Goal: Task Accomplishment & Management: Use online tool/utility

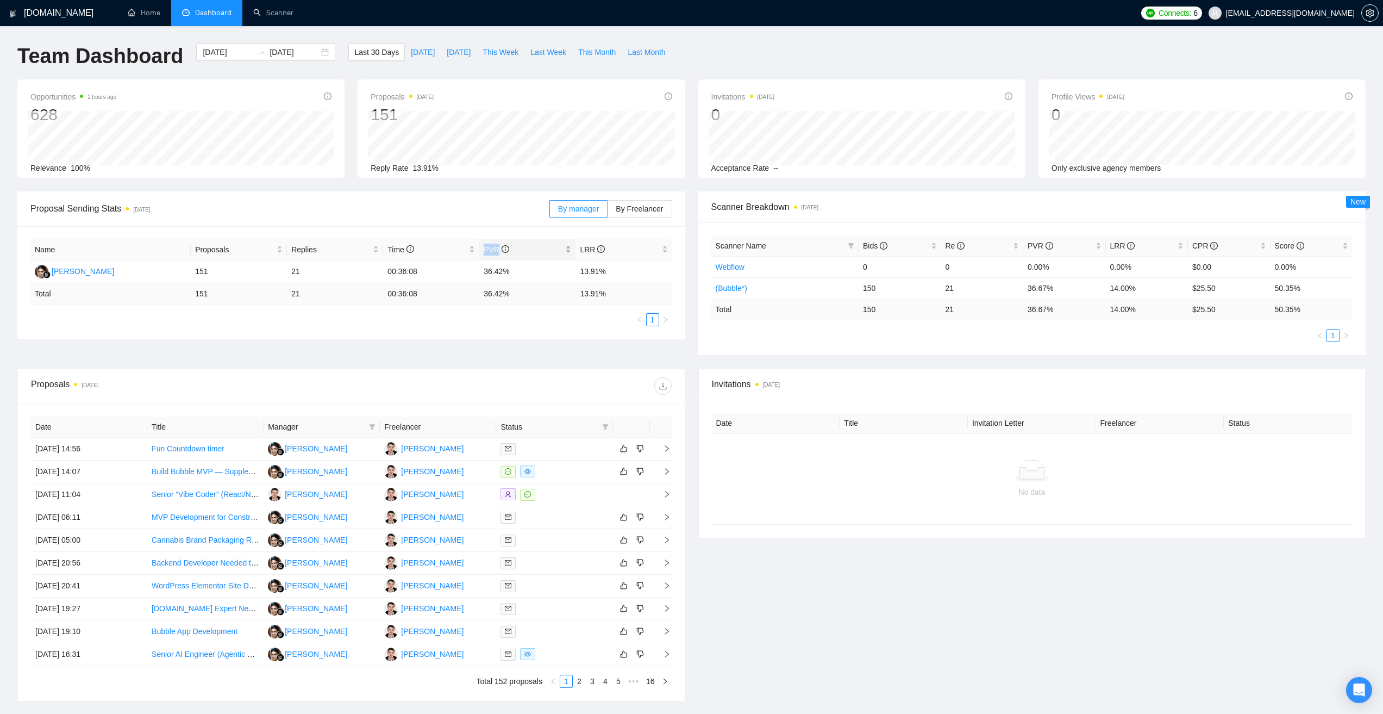
drag, startPoint x: 485, startPoint y: 251, endPoint x: 497, endPoint y: 250, distance: 11.5
click at [497, 250] on span "PVR" at bounding box center [497, 249] width 26 height 9
copy span "PVR"
drag, startPoint x: 485, startPoint y: 271, endPoint x: 518, endPoint y: 269, distance: 33.2
click at [518, 269] on td "36.42%" at bounding box center [527, 271] width 96 height 23
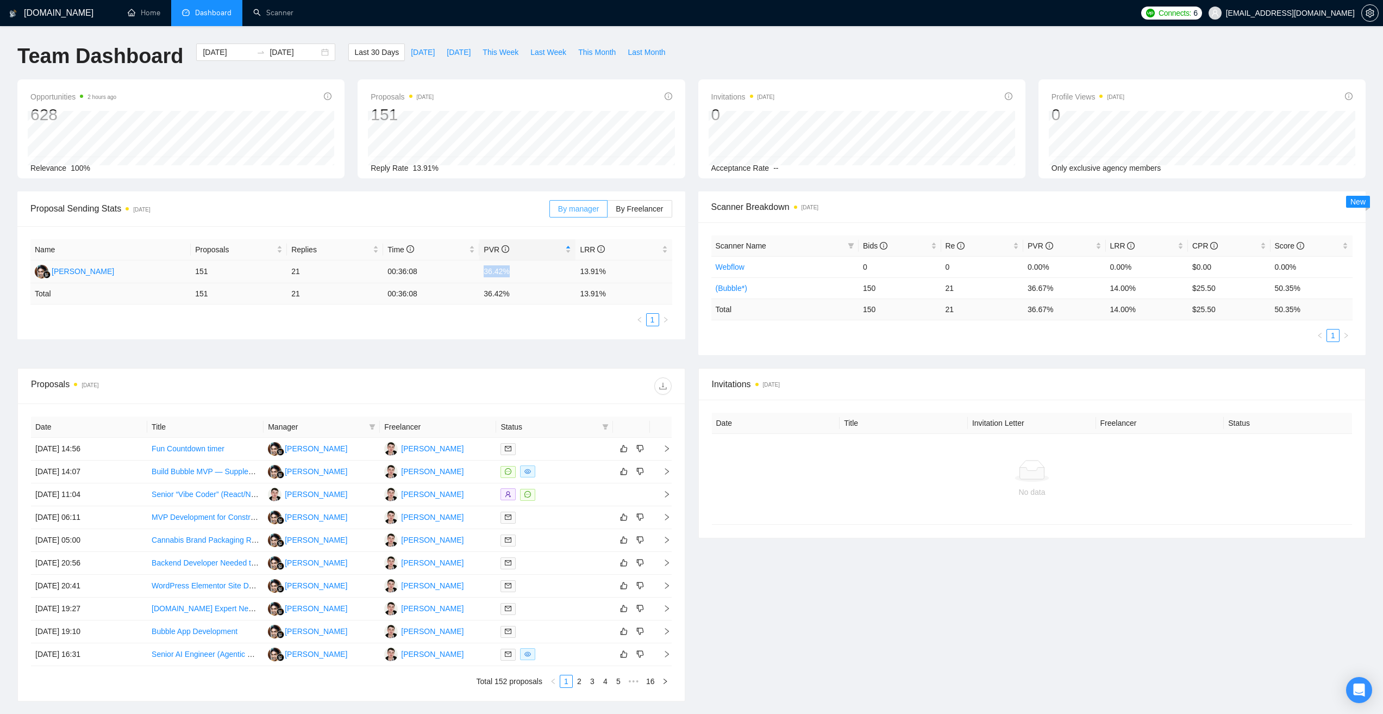
copy td "36.42%"
click at [405, 48] on button "[DATE]" at bounding box center [423, 51] width 36 height 17
type input "[DATE]"
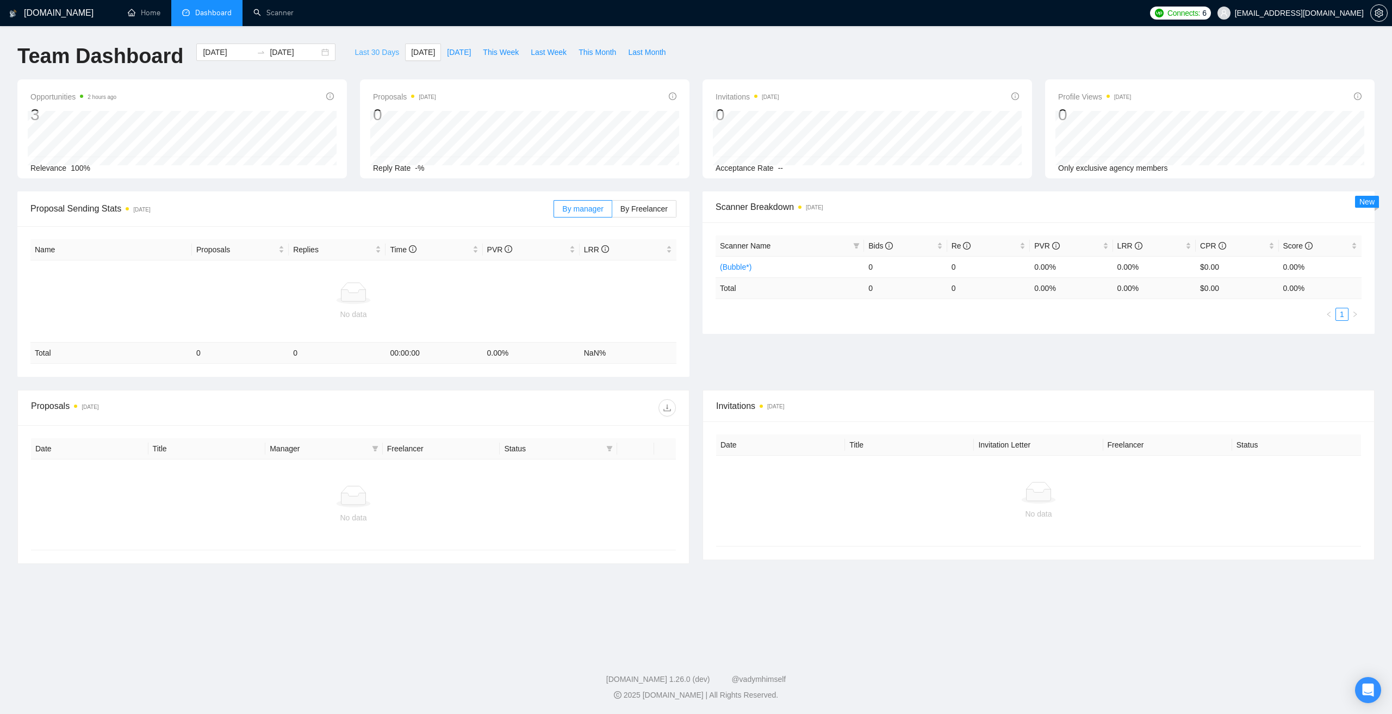
click at [360, 53] on span "Last 30 Days" at bounding box center [376, 52] width 45 height 12
type input "[DATE]"
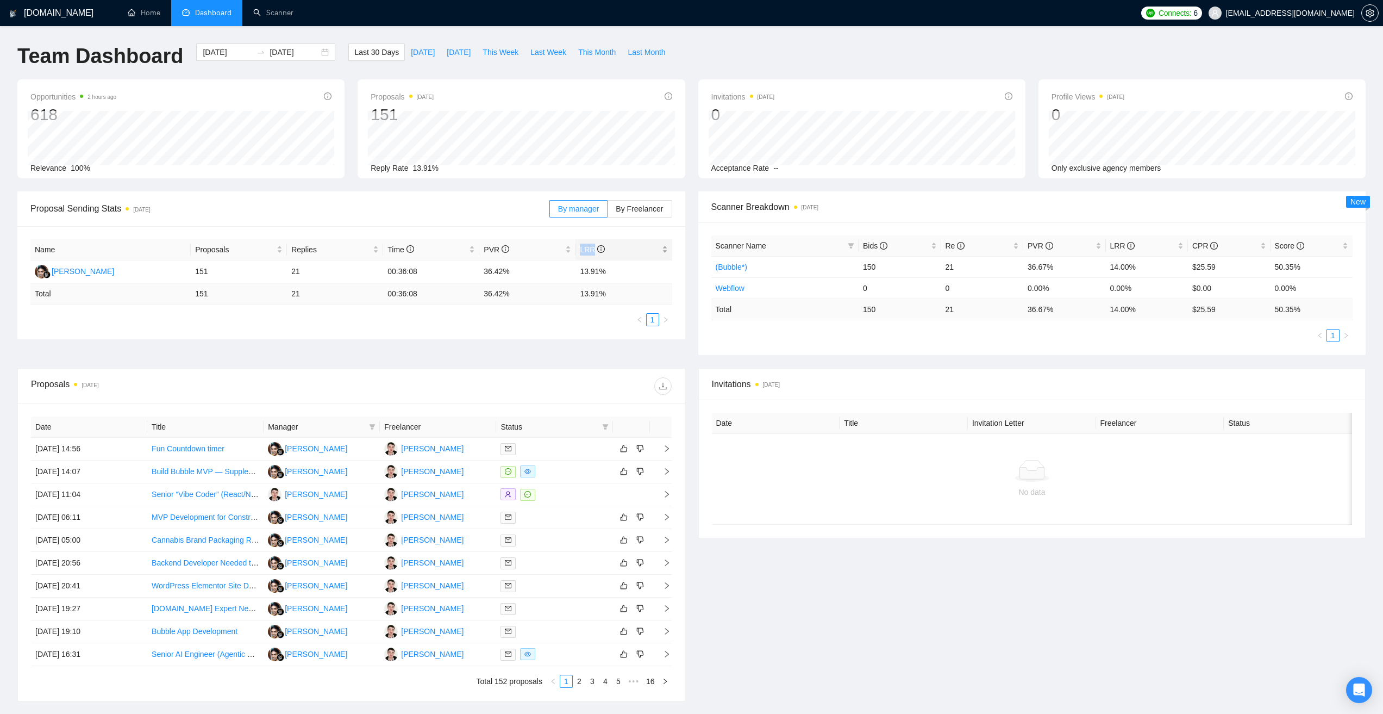
drag, startPoint x: 580, startPoint y: 249, endPoint x: 594, endPoint y: 250, distance: 13.6
click at [594, 250] on span "LRR" at bounding box center [592, 249] width 25 height 9
copy span "LRR"
drag, startPoint x: 574, startPoint y: 274, endPoint x: 616, endPoint y: 271, distance: 41.9
click at [616, 271] on tr "Angga Prayoga 151 21 00:36:08 36.42% 13.91%" at bounding box center [351, 271] width 642 height 23
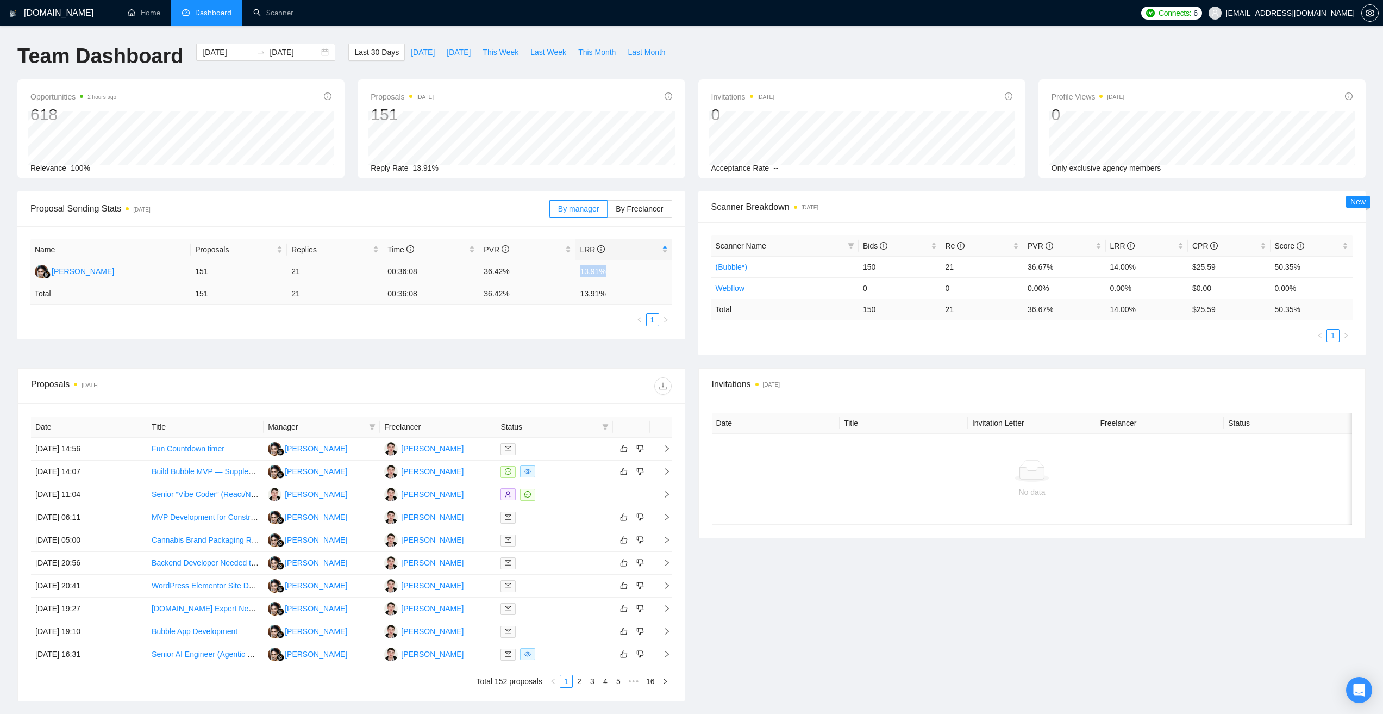
copy tr "13.91%"
click at [280, 8] on link "Scanner" at bounding box center [273, 12] width 40 height 9
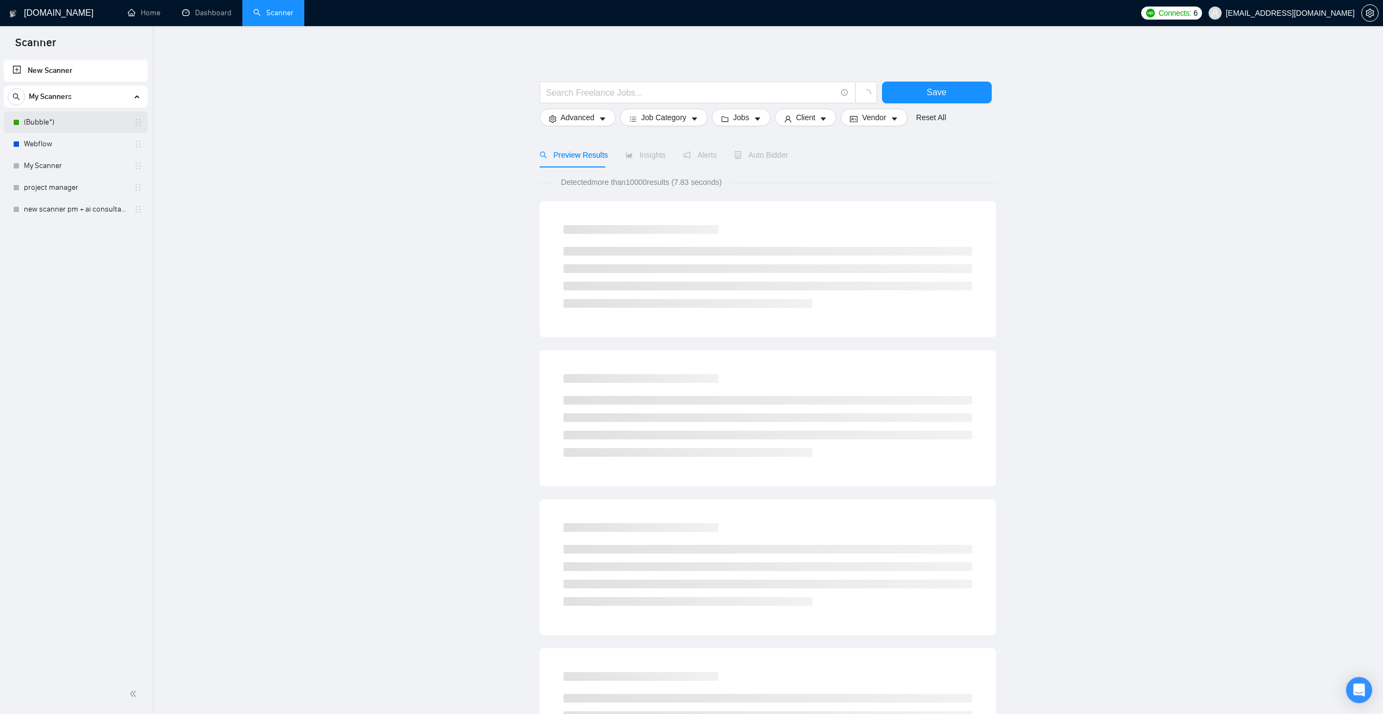
click at [86, 124] on link "(Bubble*)" at bounding box center [75, 122] width 103 height 22
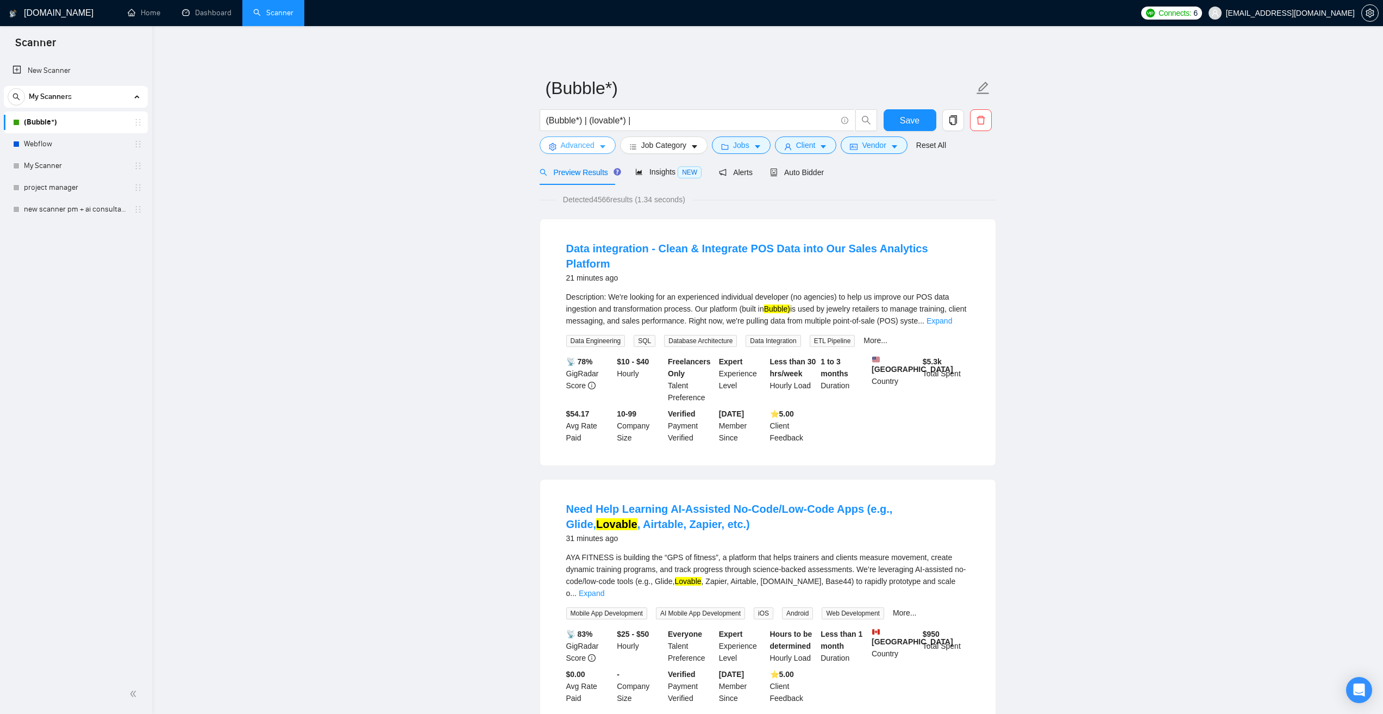
click at [596, 145] on button "Advanced" at bounding box center [578, 144] width 76 height 17
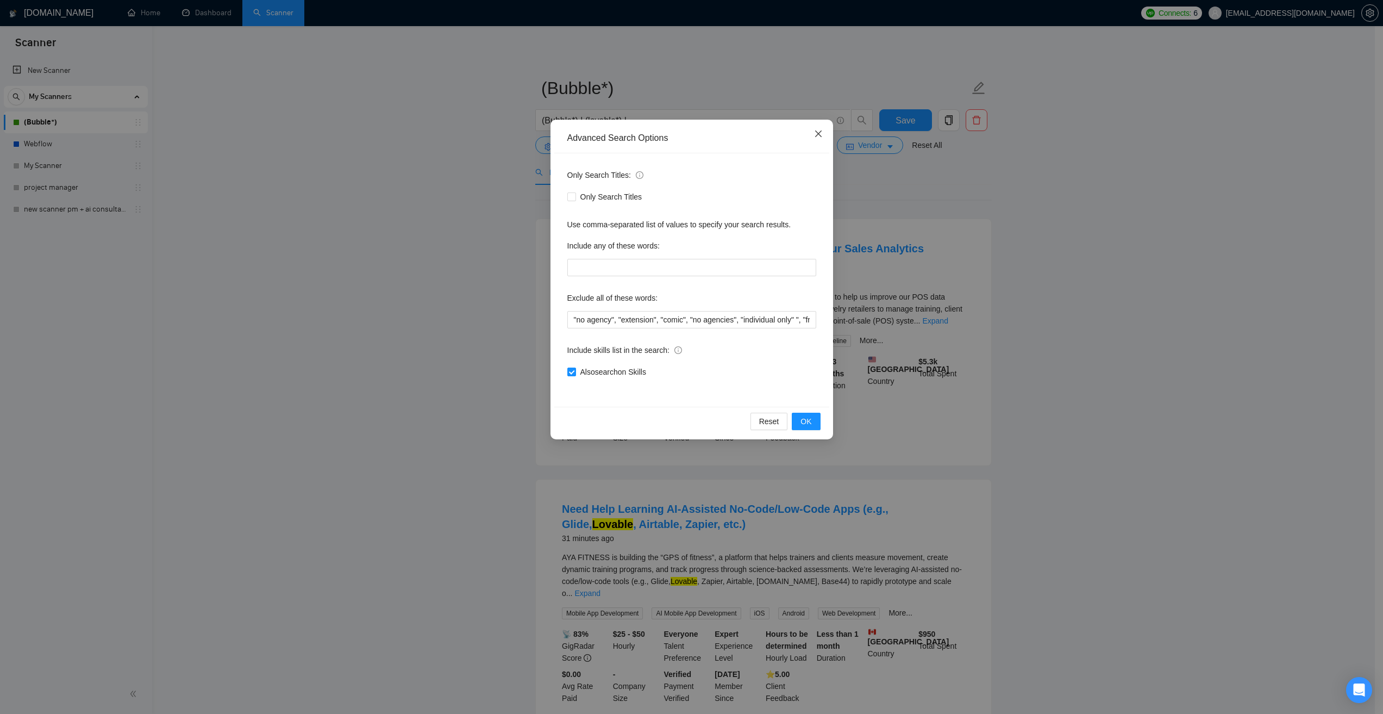
click at [818, 136] on icon "close" at bounding box center [818, 133] width 9 height 9
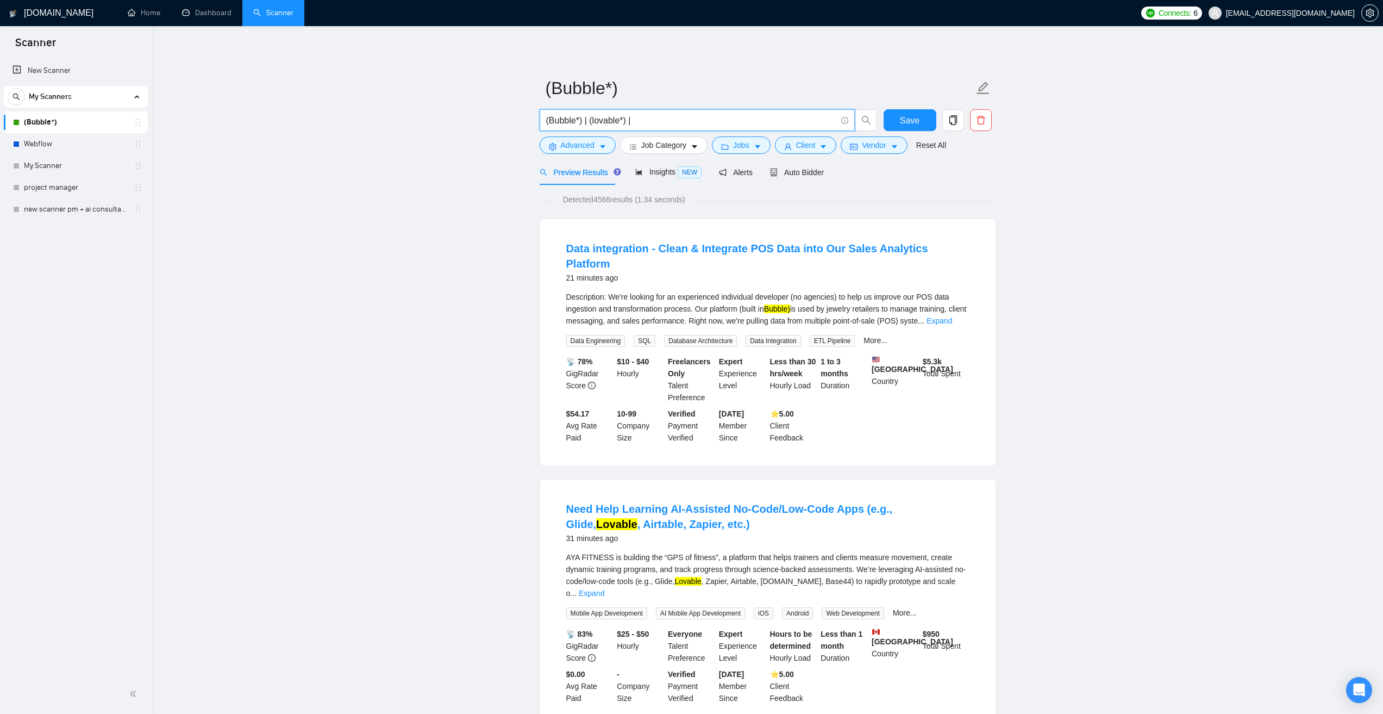
drag, startPoint x: 653, startPoint y: 122, endPoint x: 500, endPoint y: 115, distance: 152.9
click at [675, 149] on span "Job Category" at bounding box center [663, 145] width 45 height 12
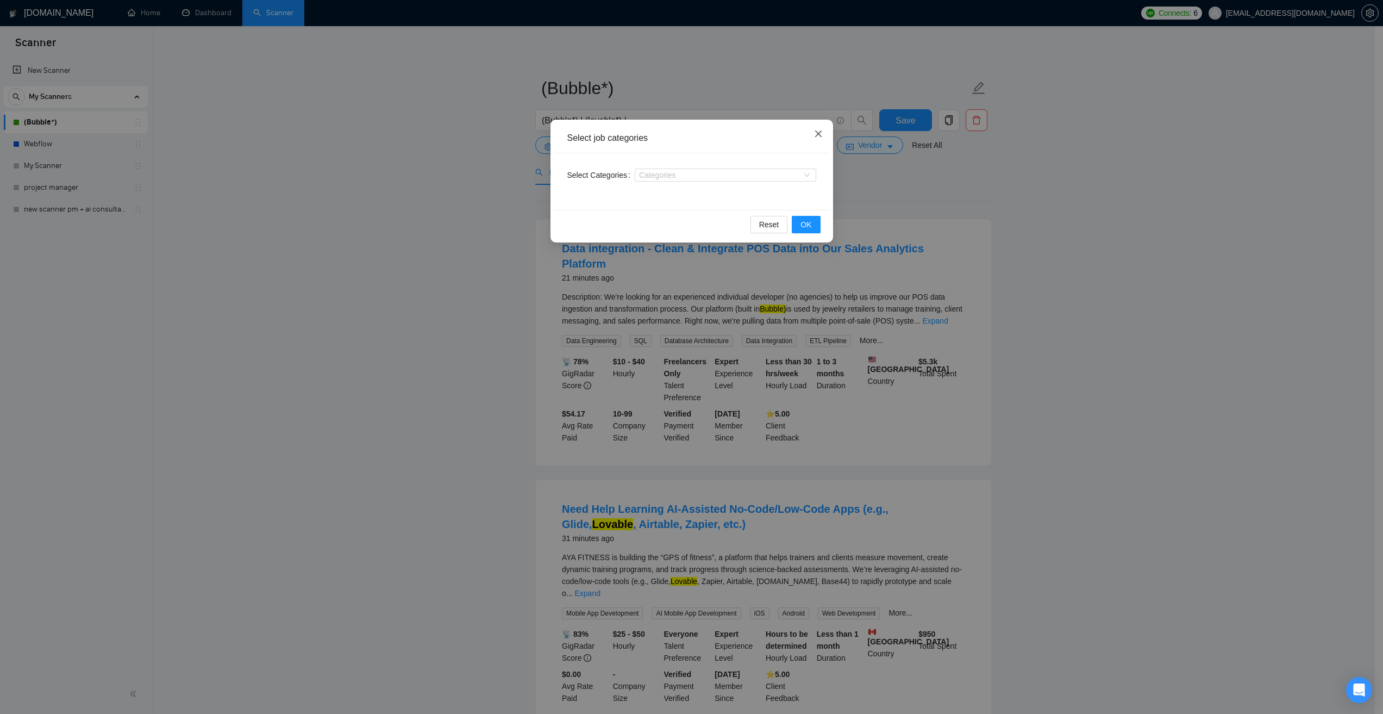
click at [819, 135] on icon "close" at bounding box center [818, 133] width 7 height 7
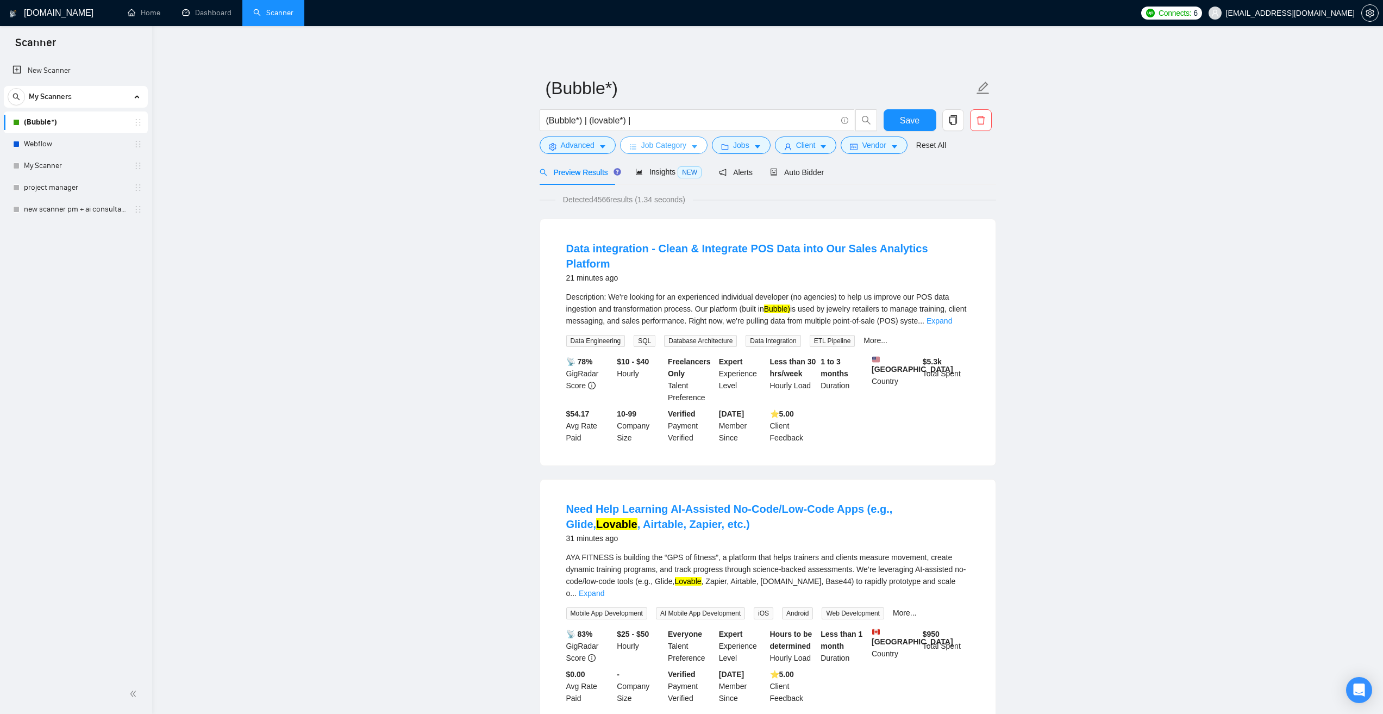
click at [677, 144] on span "Job Category" at bounding box center [663, 145] width 45 height 12
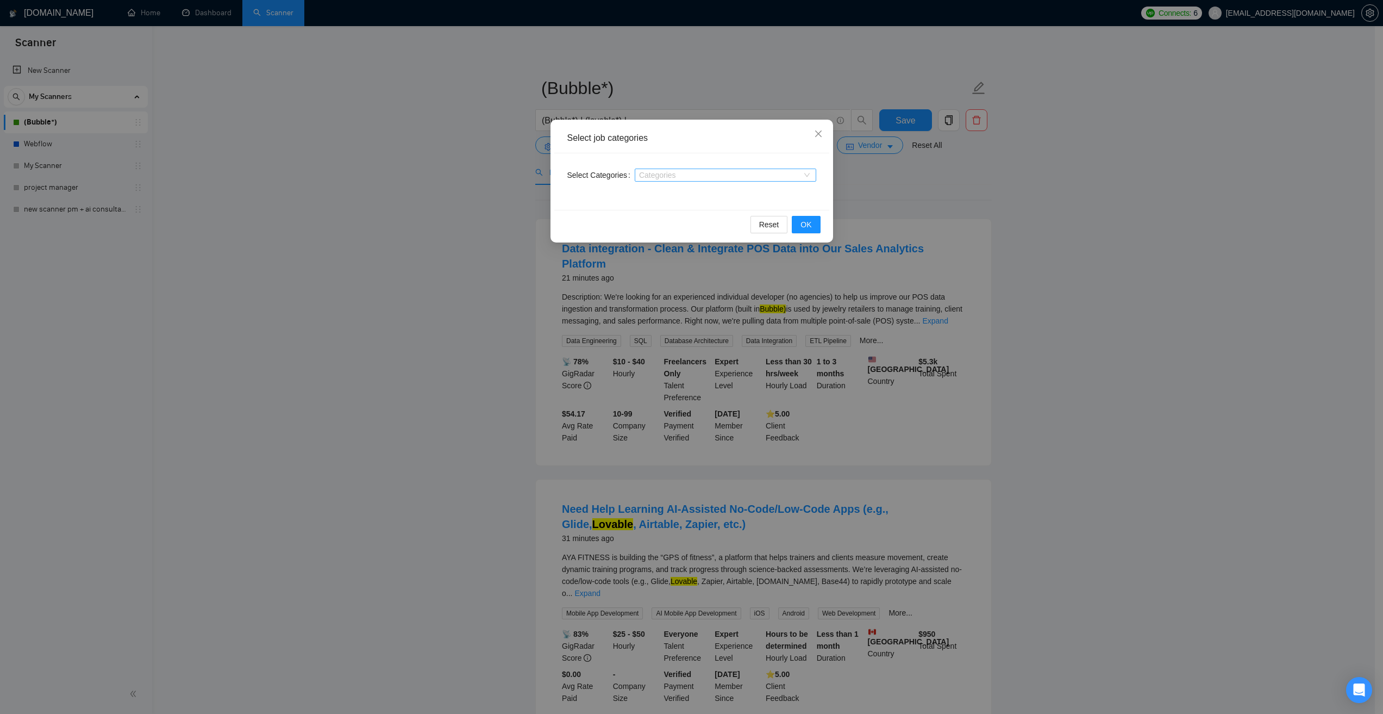
drag, startPoint x: 340, startPoint y: 268, endPoint x: 656, endPoint y: 177, distance: 329.1
click at [340, 268] on div "Select job categories Select Categories Categories Reset OK" at bounding box center [691, 357] width 1383 height 714
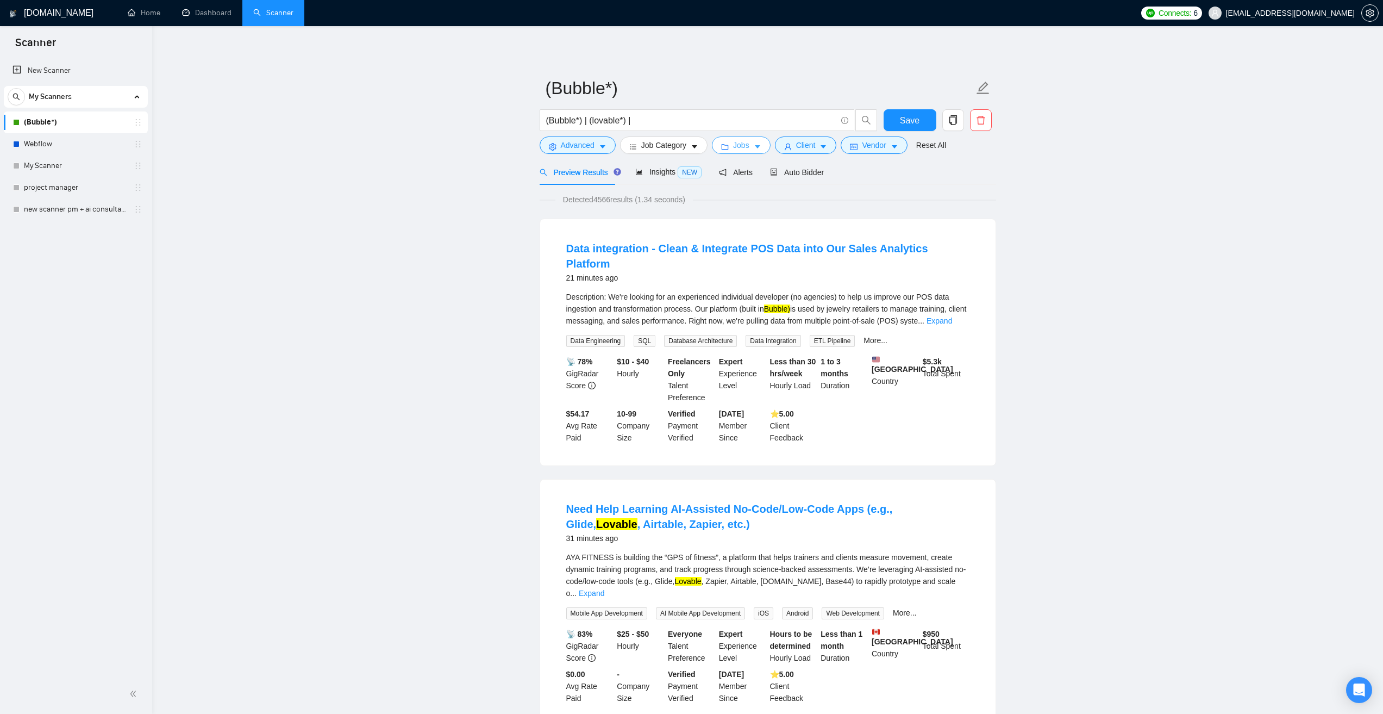
click at [740, 145] on span "Jobs" at bounding box center [741, 145] width 16 height 12
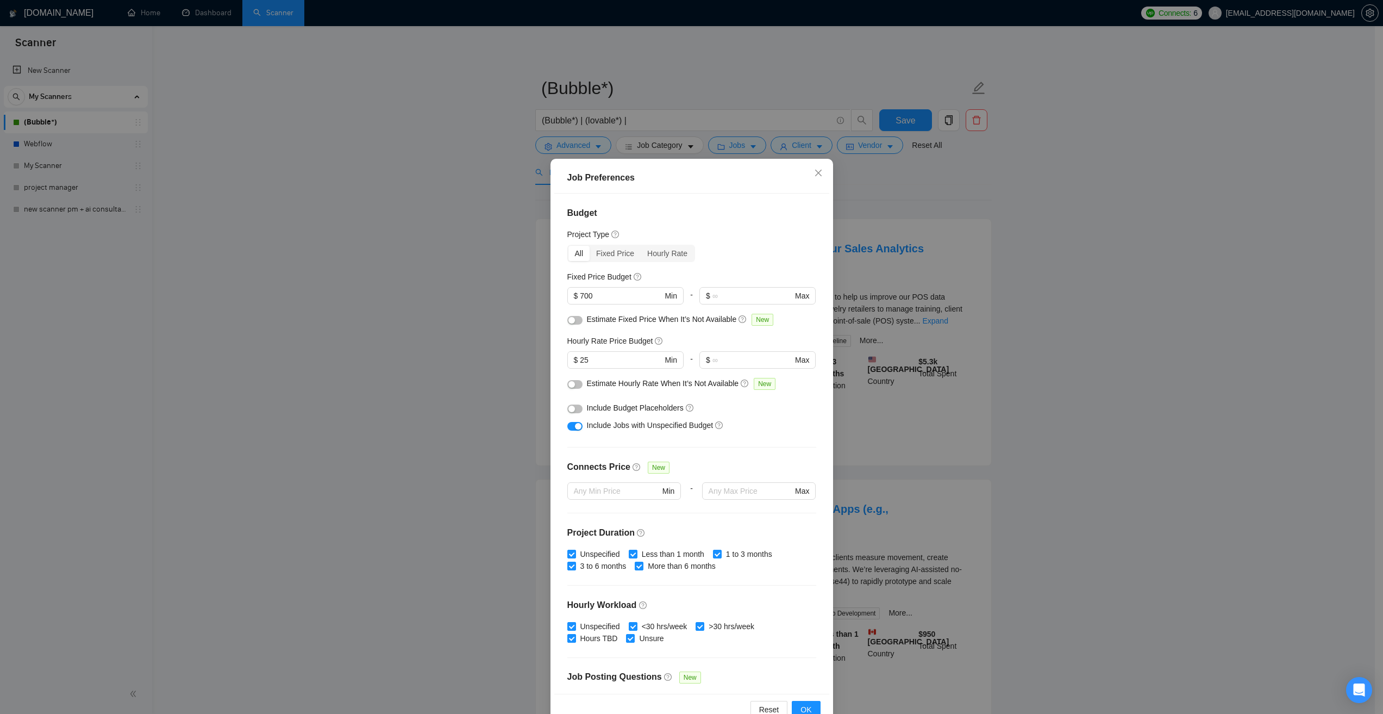
click at [422, 274] on div "Job Preferences Budget Project Type All Fixed Price Hourly Rate Fixed Price Bud…" at bounding box center [691, 357] width 1383 height 714
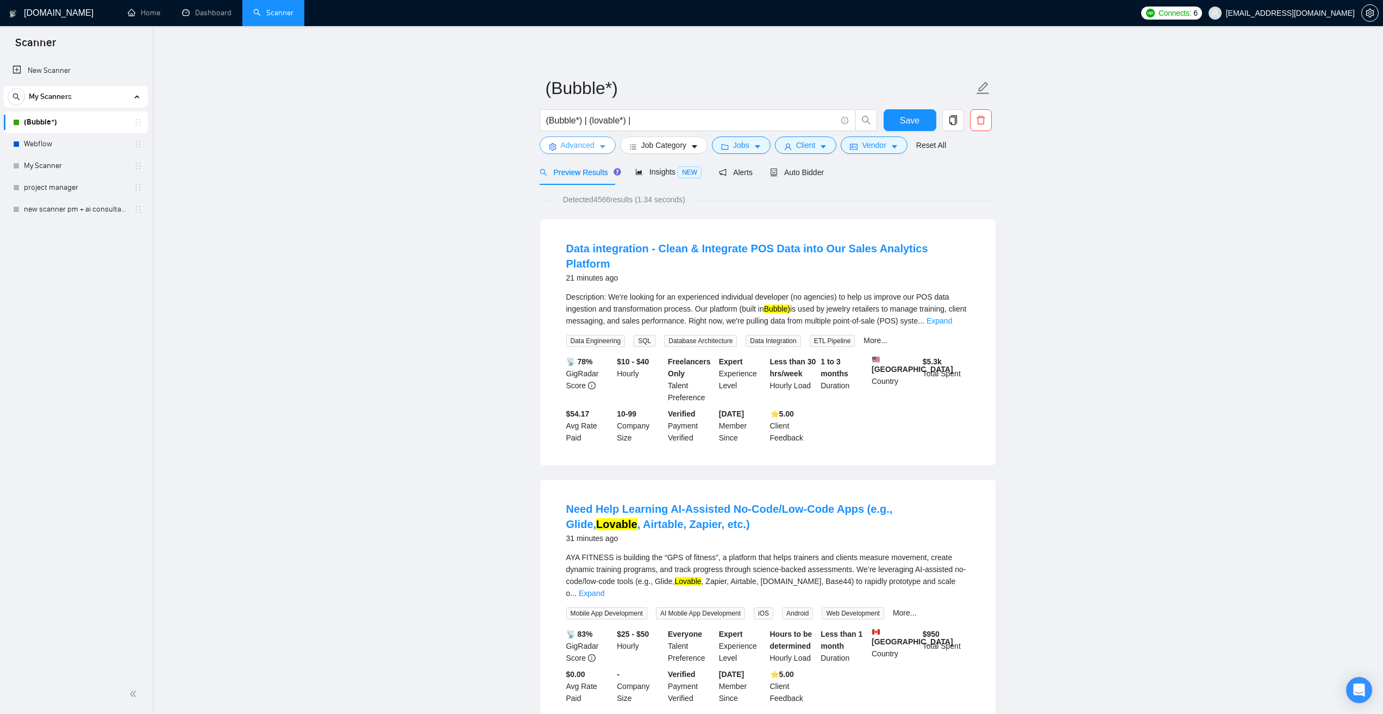
click at [579, 142] on span "Advanced" at bounding box center [578, 145] width 34 height 12
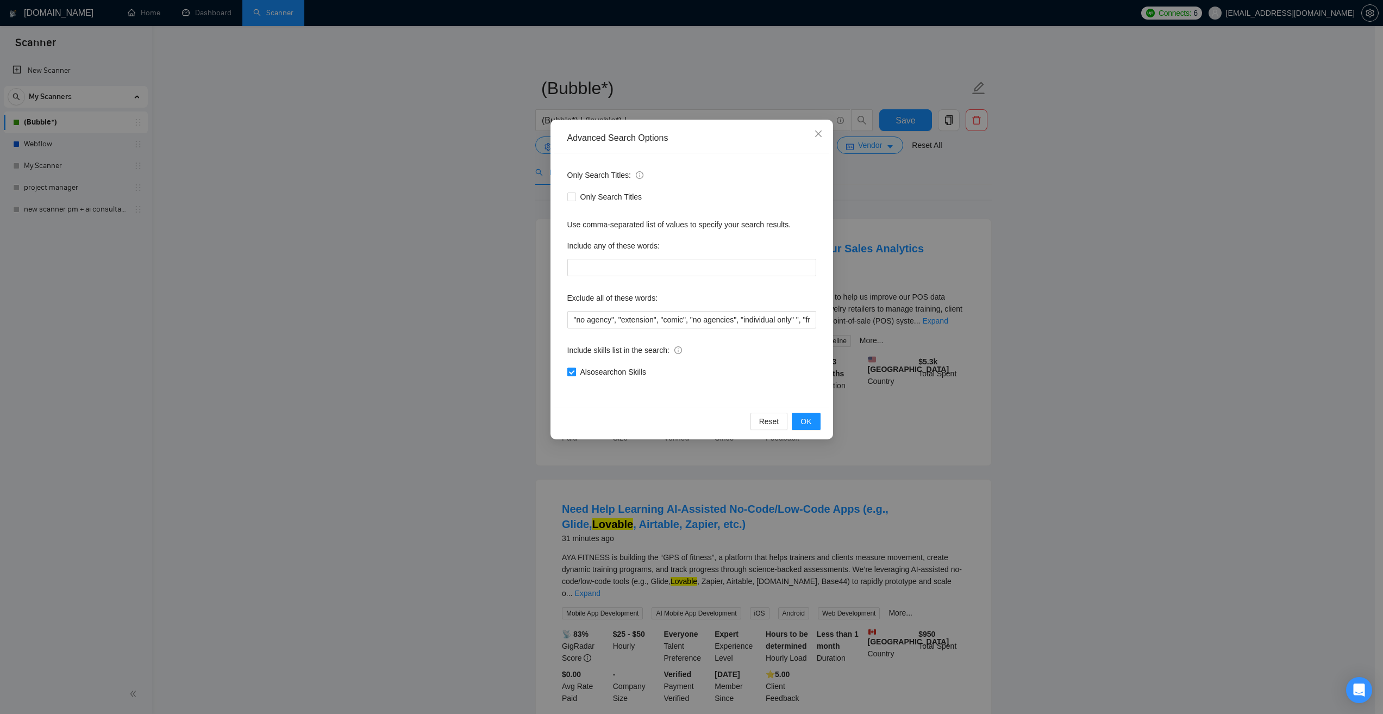
drag, startPoint x: 649, startPoint y: 367, endPoint x: 581, endPoint y: 376, distance: 69.0
click at [581, 376] on span "Also search on Skills" at bounding box center [613, 372] width 74 height 12
copy span "Also search on Skills"
drag, startPoint x: 296, startPoint y: 353, endPoint x: 634, endPoint y: 273, distance: 347.4
click at [296, 353] on div "Advanced Search Options Only Search Titles: Only Search Titles Use comma-separa…" at bounding box center [691, 357] width 1383 height 714
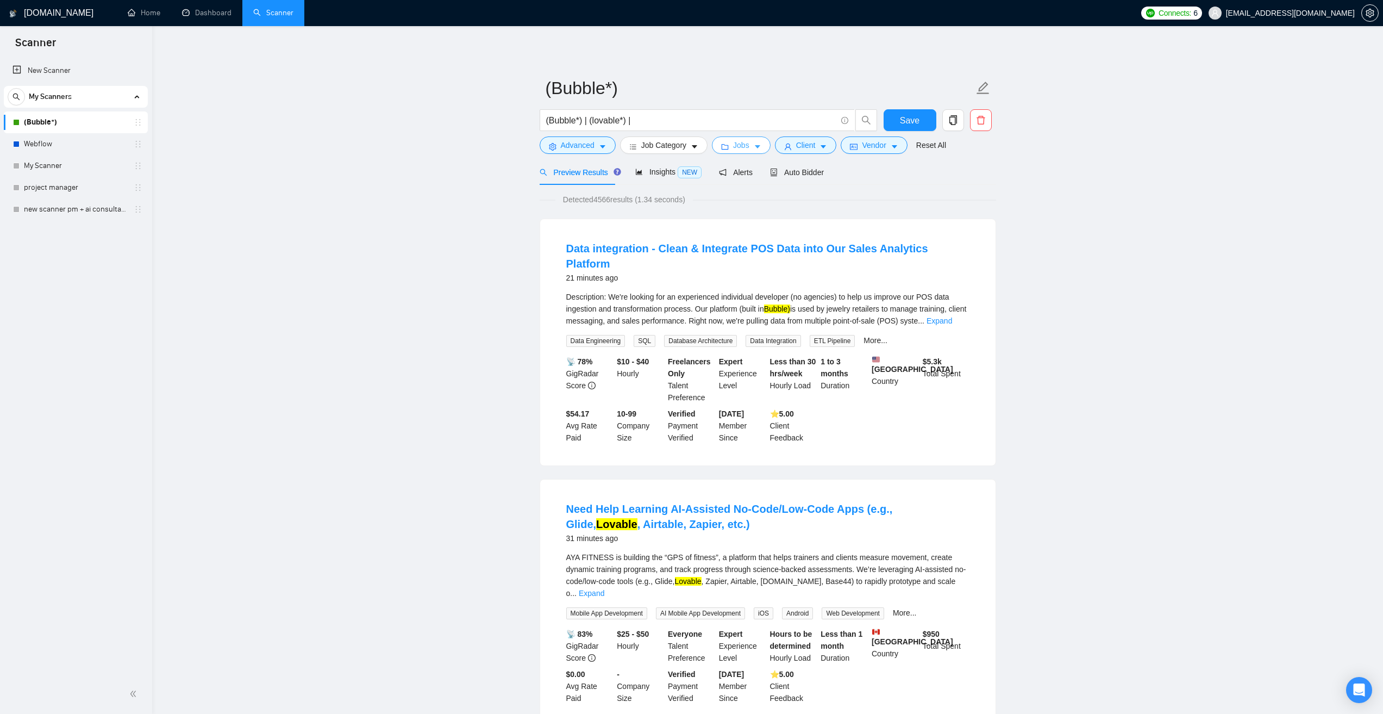
click at [732, 138] on button "Jobs" at bounding box center [741, 144] width 59 height 17
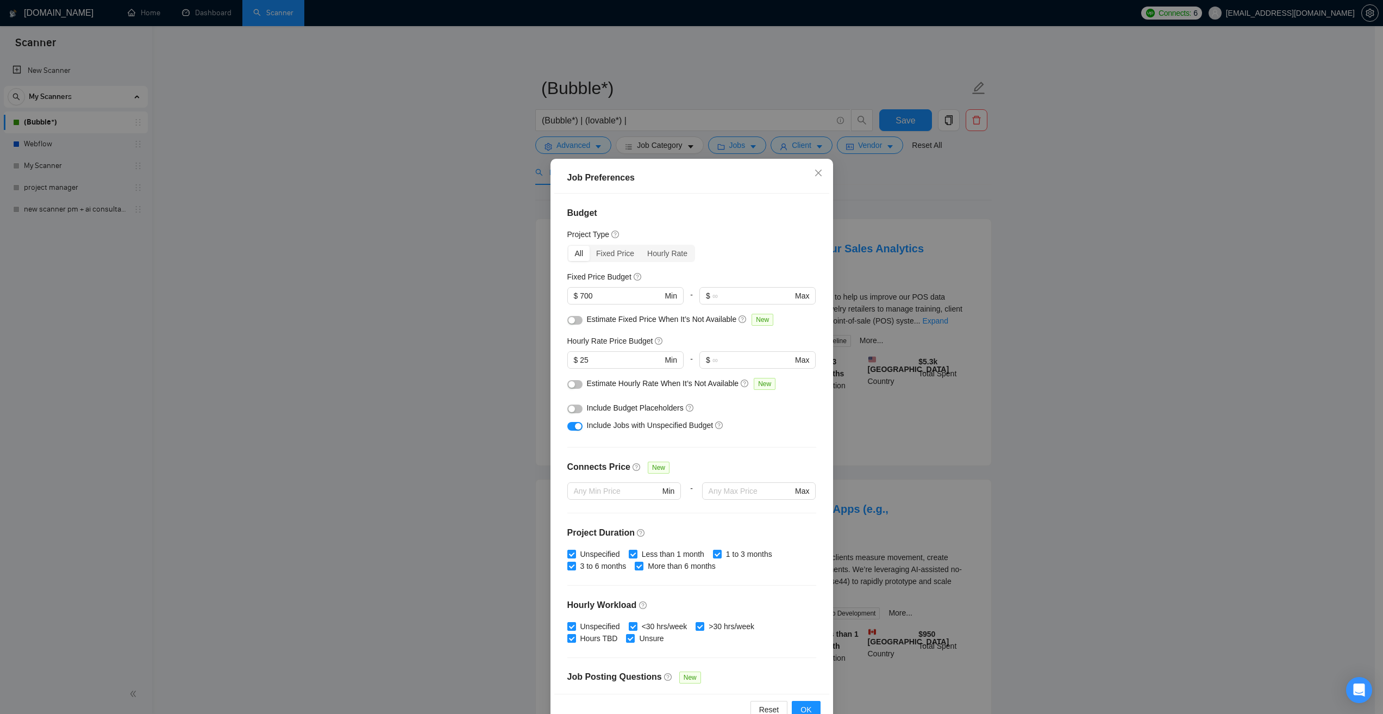
click at [369, 312] on div "Job Preferences Budget Project Type All Fixed Price Hourly Rate Fixed Price Bud…" at bounding box center [691, 357] width 1383 height 714
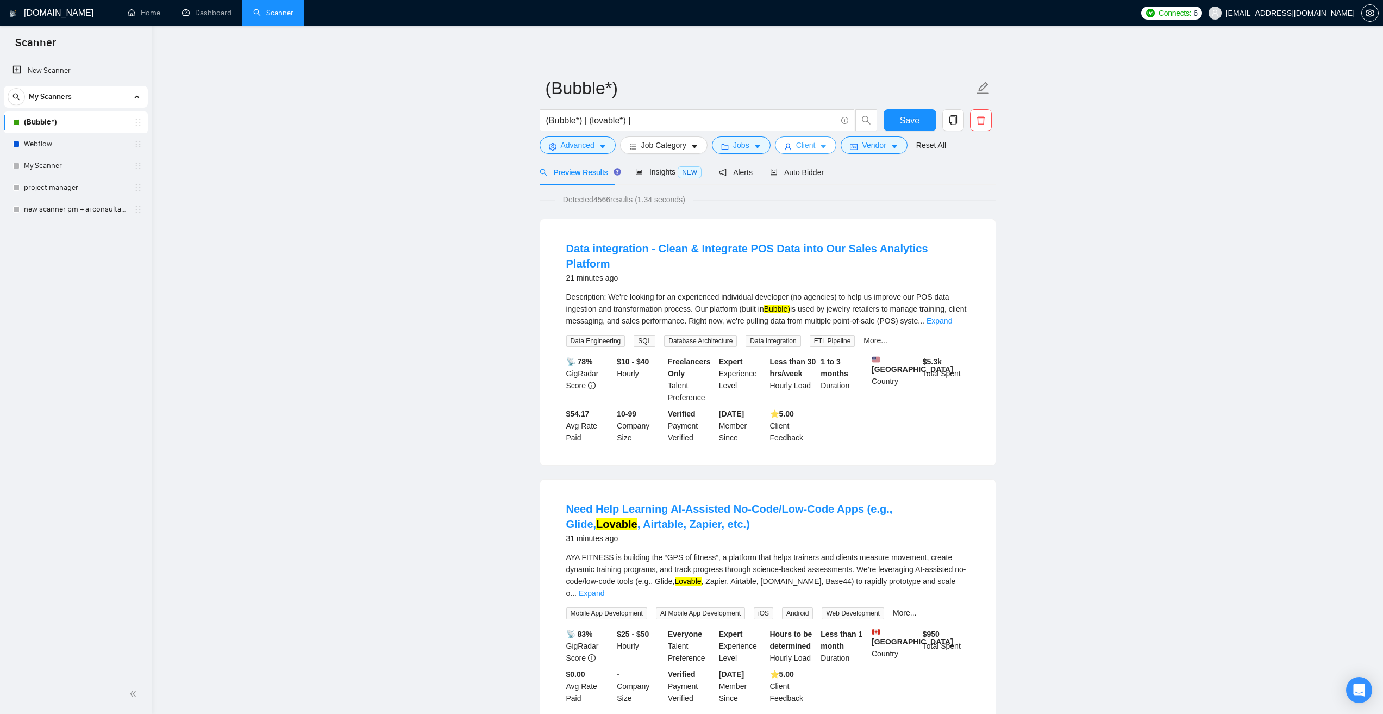
click at [805, 144] on span "Client" at bounding box center [806, 145] width 20 height 12
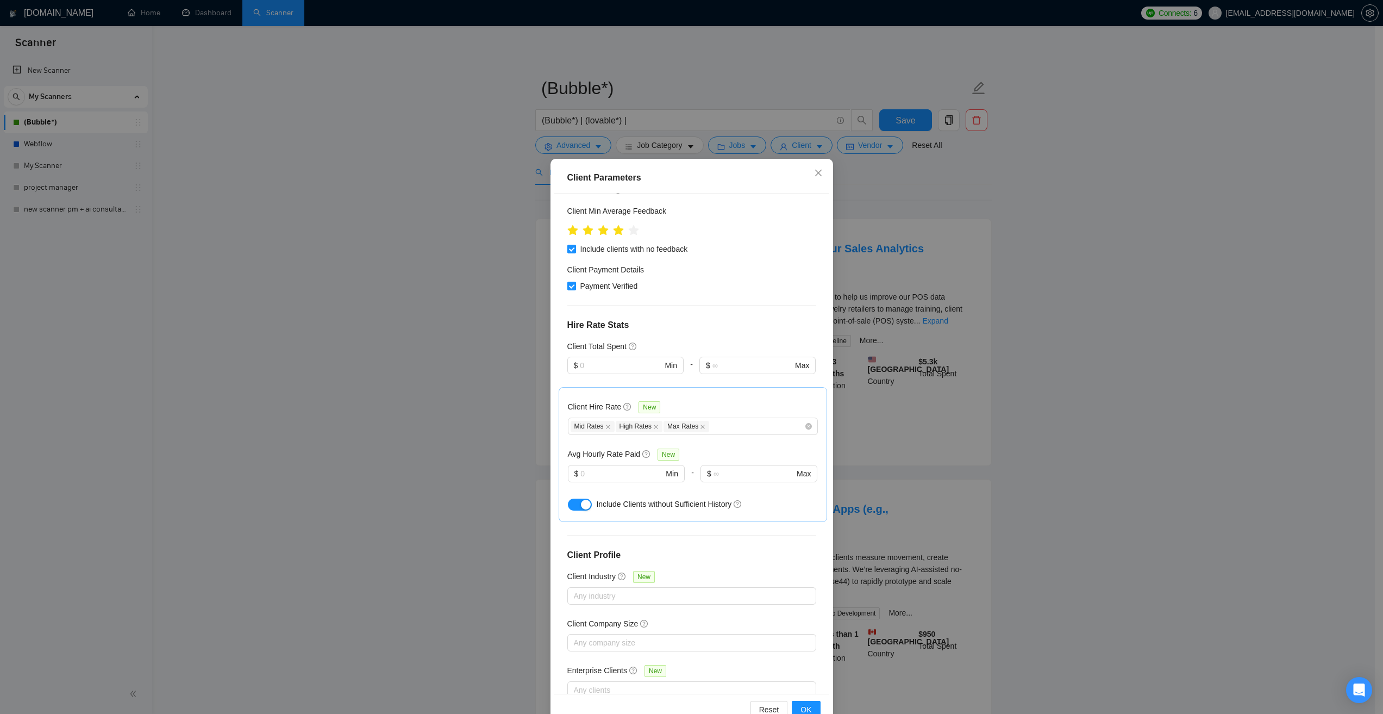
scroll to position [177, 0]
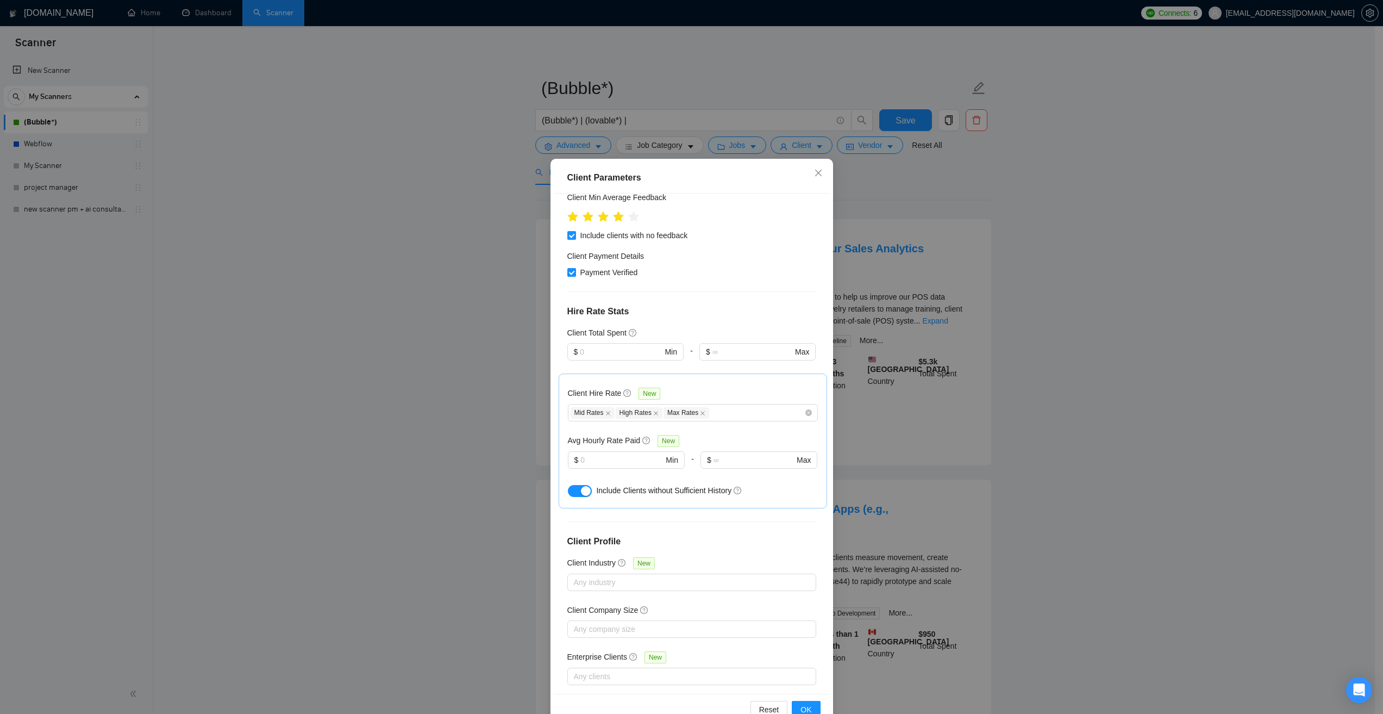
click at [993, 152] on div "Client Parameters Client Location Include Client Countries Select Exclude Clien…" at bounding box center [691, 357] width 1383 height 714
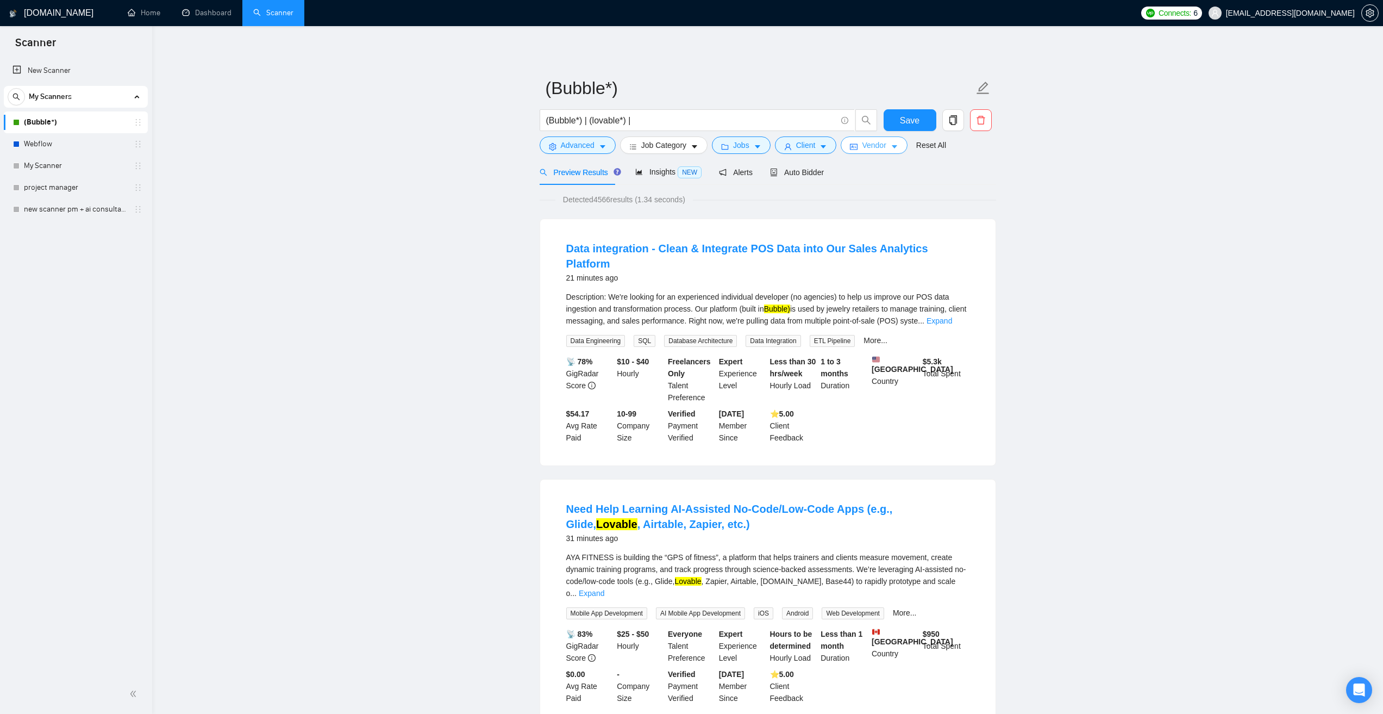
click at [865, 146] on span "Vendor" at bounding box center [874, 145] width 24 height 12
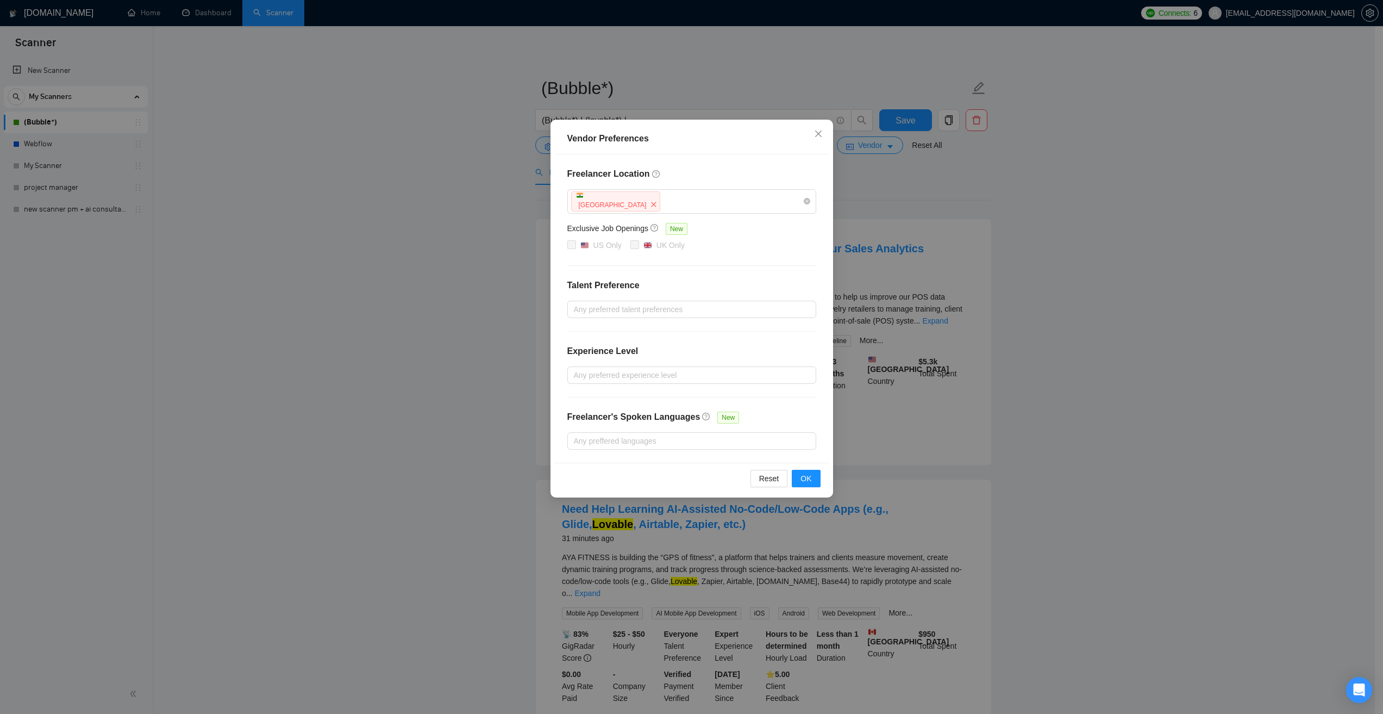
click at [905, 217] on div "Vendor Preferences Freelancer Location [GEOGRAPHIC_DATA] Exclusive Job Openings…" at bounding box center [691, 357] width 1383 height 714
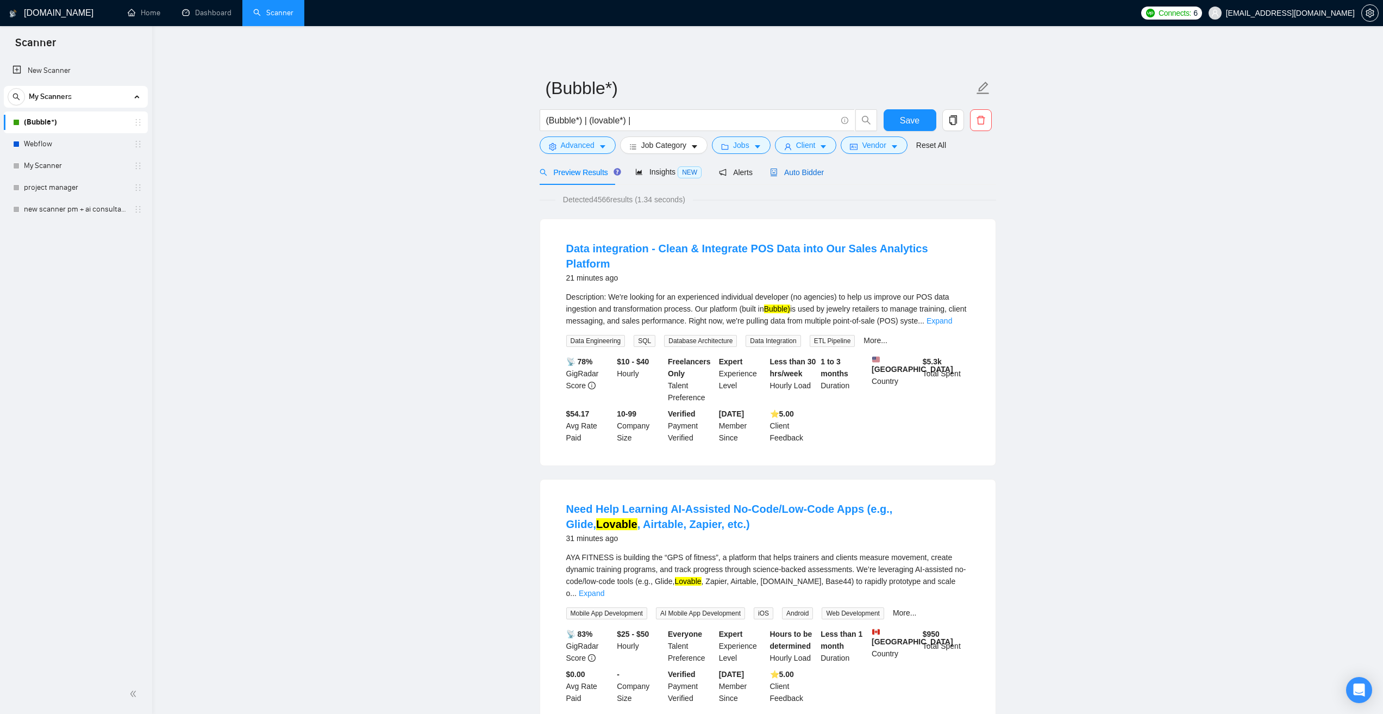
click at [794, 172] on span "Auto Bidder" at bounding box center [797, 172] width 54 height 9
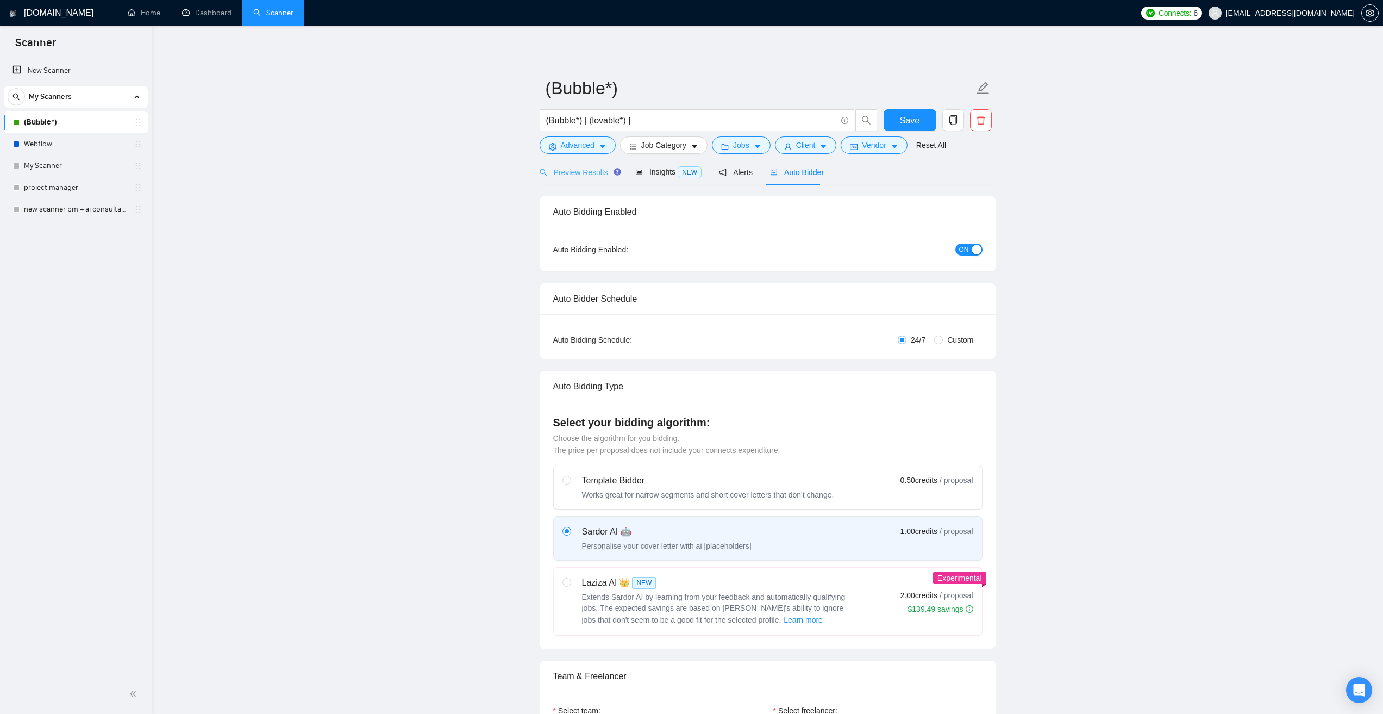
checkbox input "true"
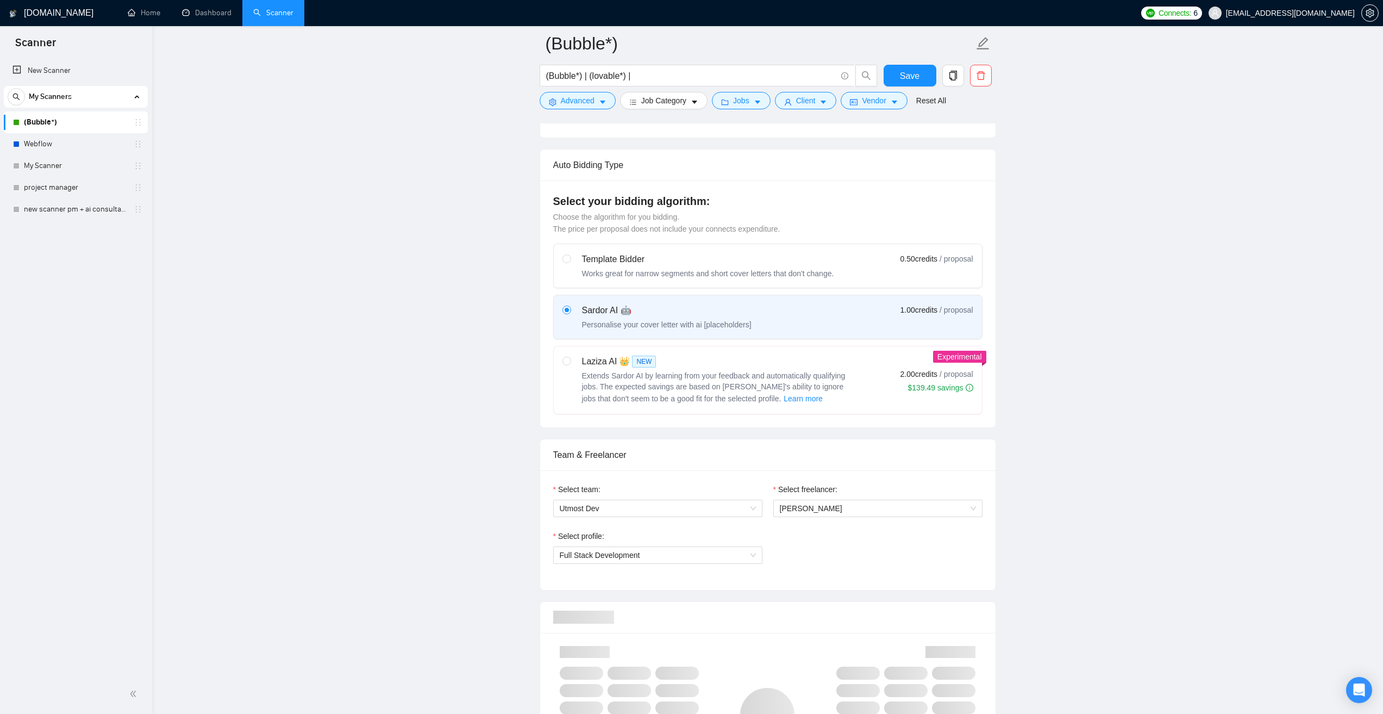
scroll to position [54, 0]
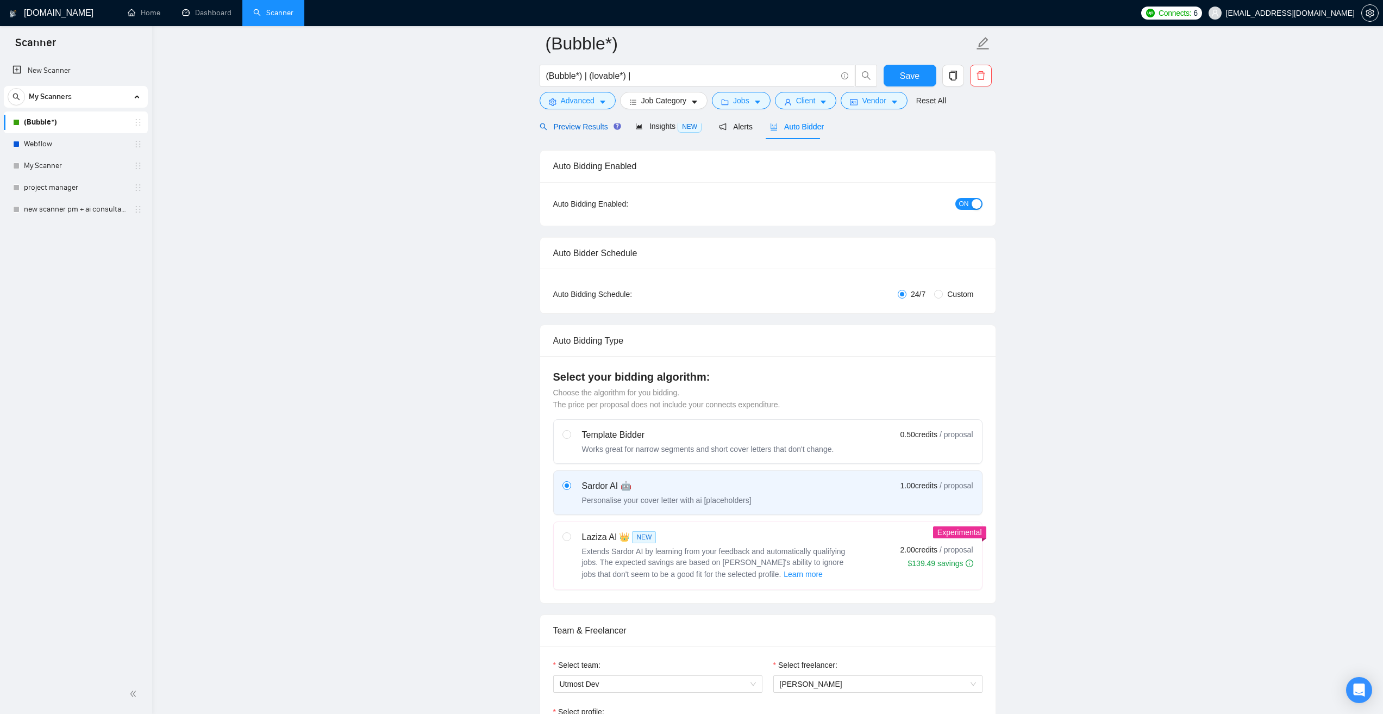
click at [589, 130] on span "Preview Results" at bounding box center [579, 126] width 78 height 9
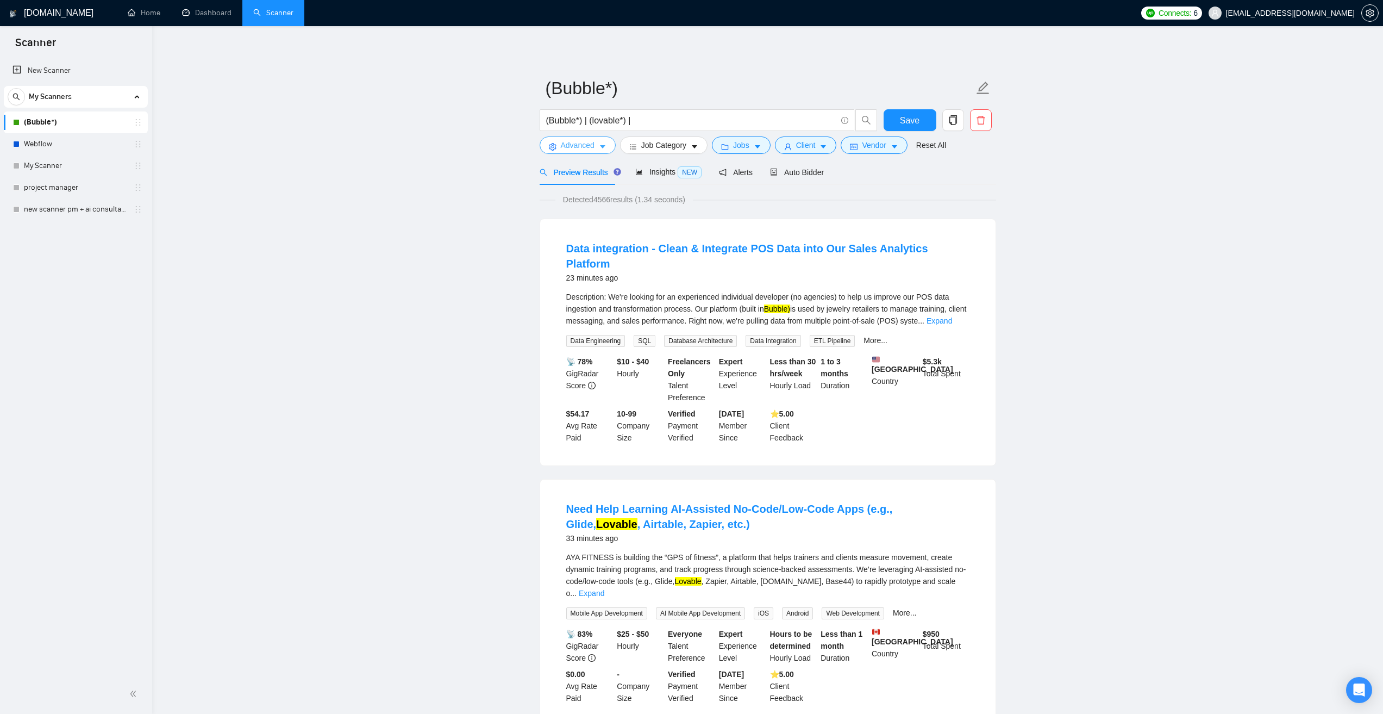
click at [591, 142] on span "Advanced" at bounding box center [578, 145] width 34 height 12
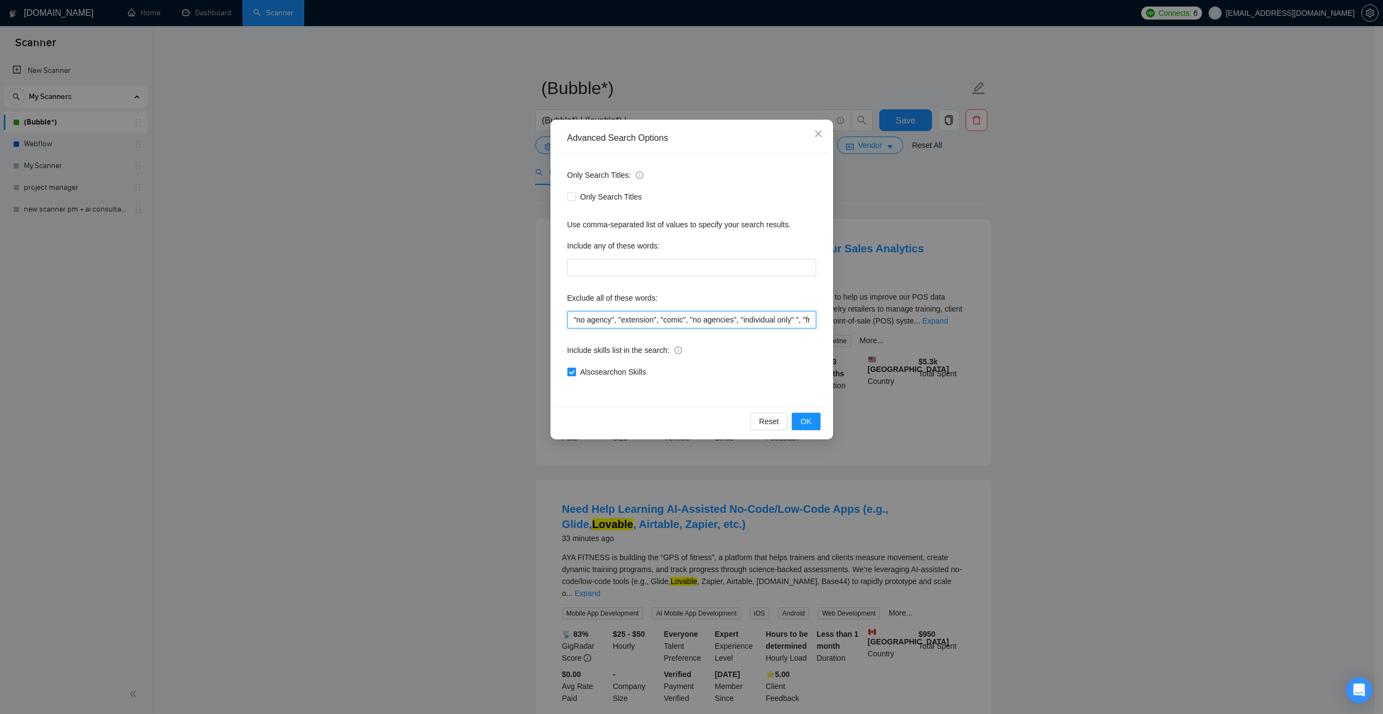
click at [647, 315] on input ""no agency", "extension", "comic", "no agencies", "individual only" ", "freelan…" at bounding box center [692, 319] width 249 height 17
drag, startPoint x: 459, startPoint y: 357, endPoint x: 467, endPoint y: 363, distance: 9.7
click at [459, 357] on div "Advanced Search Options Only Search Titles: Only Search Titles Use comma-separa…" at bounding box center [691, 357] width 1383 height 714
